Goal: Task Accomplishment & Management: Manage account settings

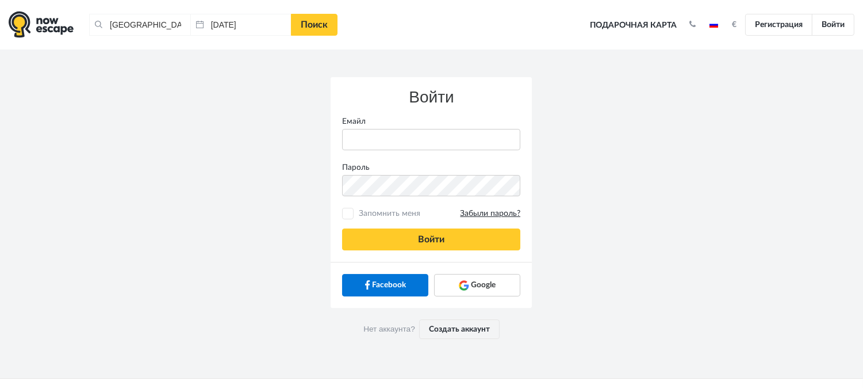
type input "anatoly@imaginaris.ee"
click at [444, 227] on div "Войти Емайл anatoly@imaginaris.ee Пароль Запомнить меня Забыли пароль? Войти" at bounding box center [431, 169] width 201 height 185
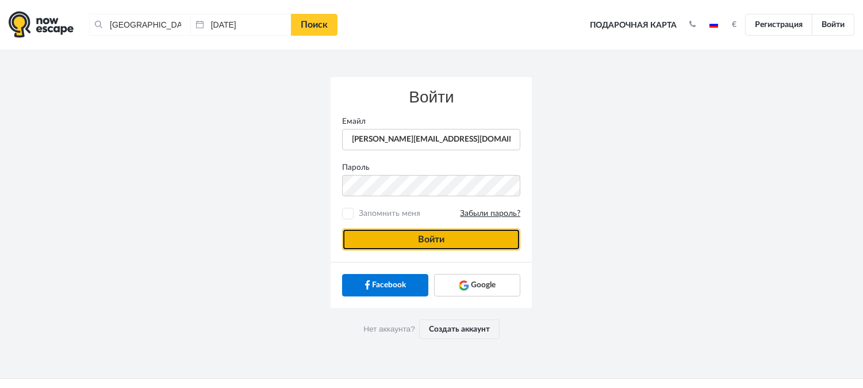
click at [445, 231] on button "Войти" at bounding box center [431, 239] width 178 height 22
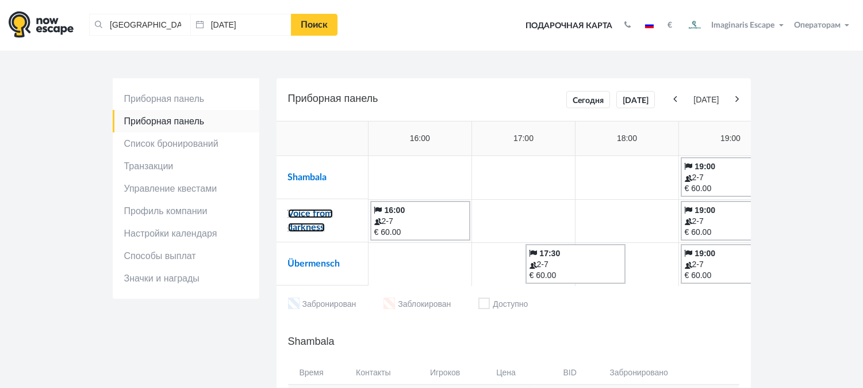
click at [318, 222] on link "Voice from darkness" at bounding box center [310, 220] width 45 height 23
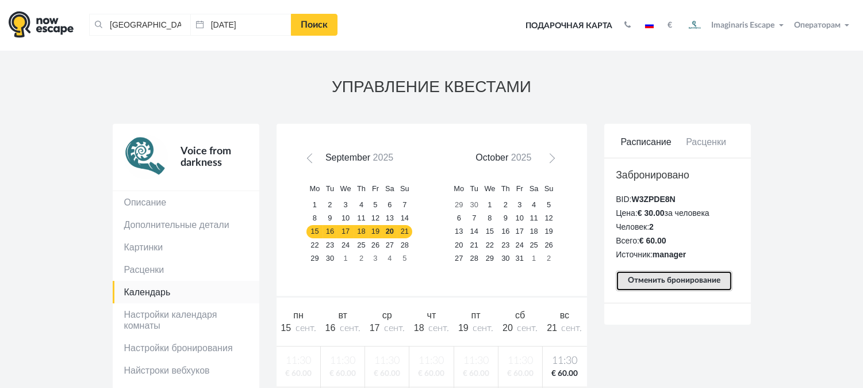
click at [655, 278] on button "Отменить бронирование" at bounding box center [674, 280] width 117 height 21
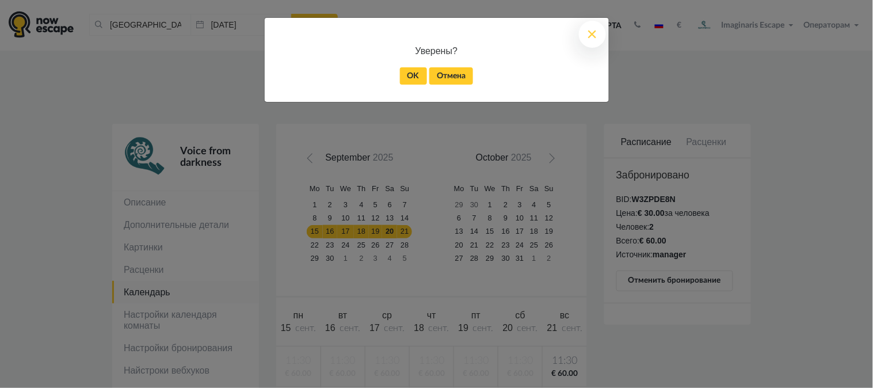
click at [392, 68] on div "OK Отмена" at bounding box center [436, 75] width 309 height 17
click at [421, 78] on link "OK" at bounding box center [413, 75] width 27 height 17
